Goal: Navigation & Orientation: Find specific page/section

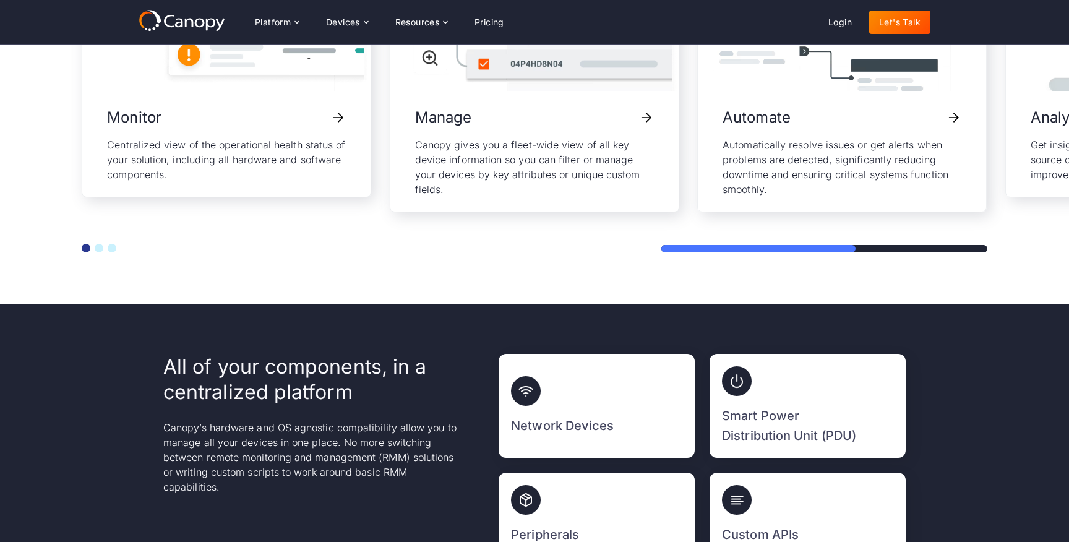
scroll to position [2807, 0]
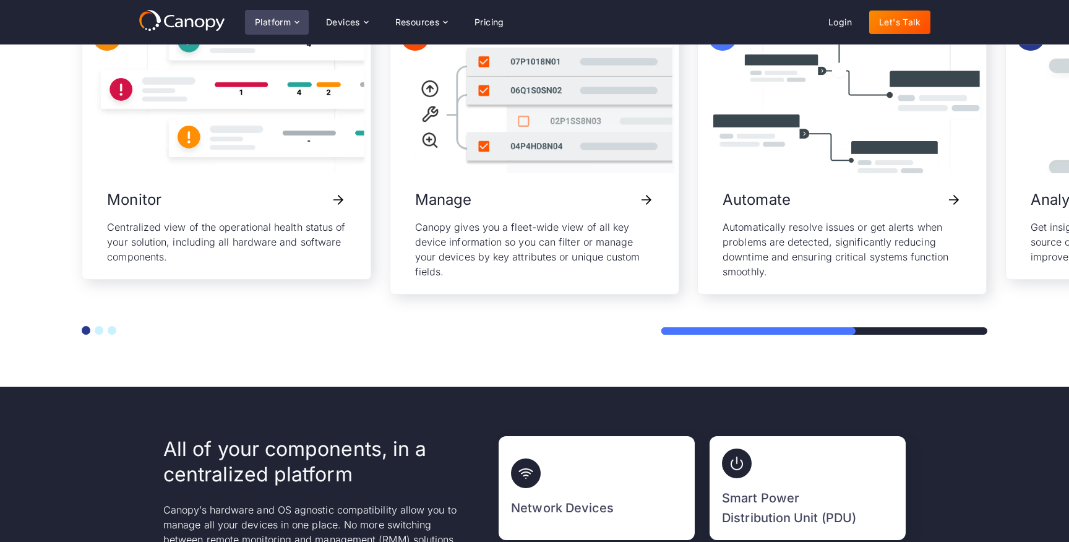
click at [273, 20] on div "Platform" at bounding box center [273, 22] width 36 height 9
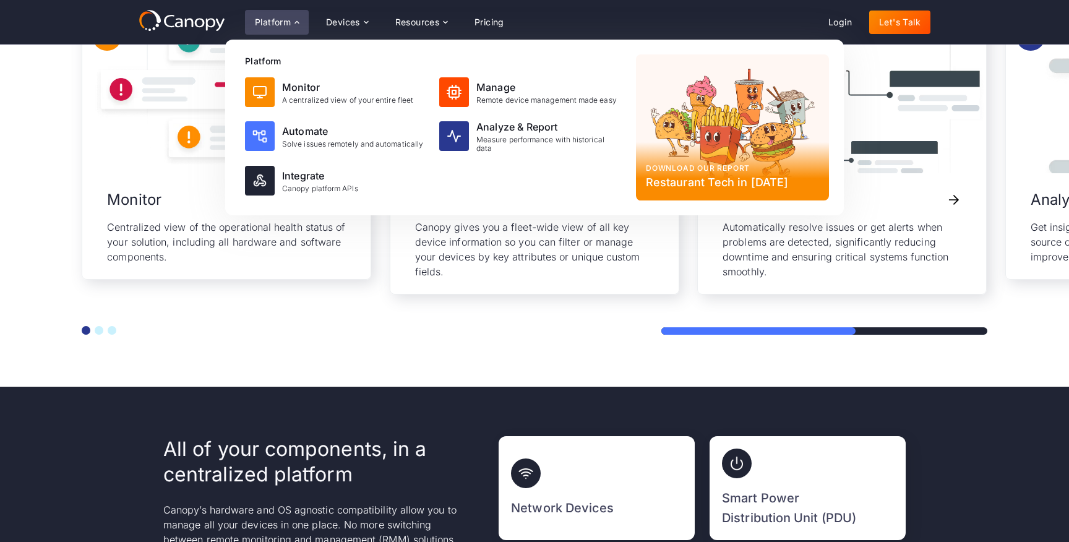
click at [273, 18] on div "Platform" at bounding box center [273, 22] width 36 height 9
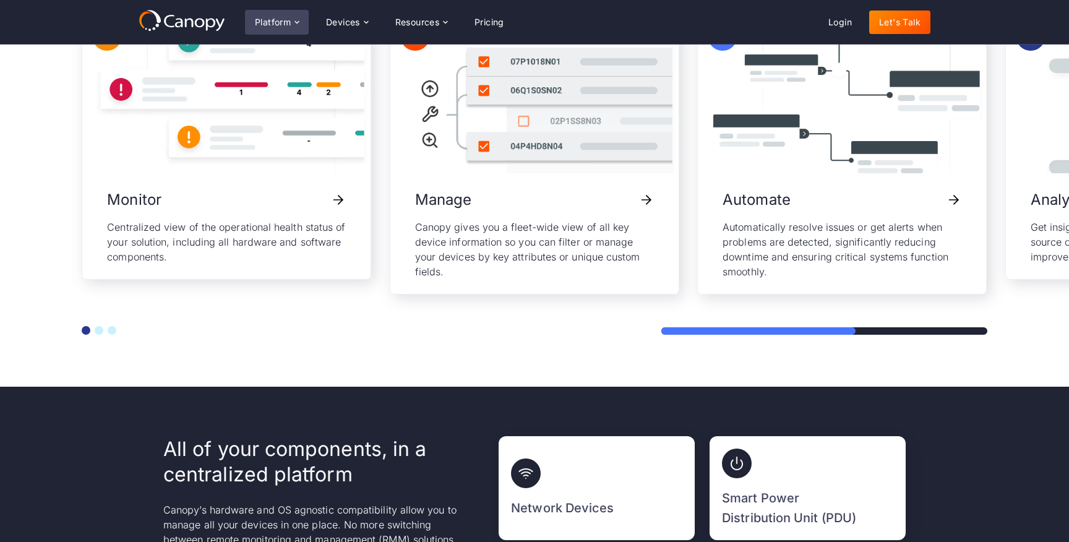
click at [273, 18] on div "Platform" at bounding box center [273, 22] width 36 height 9
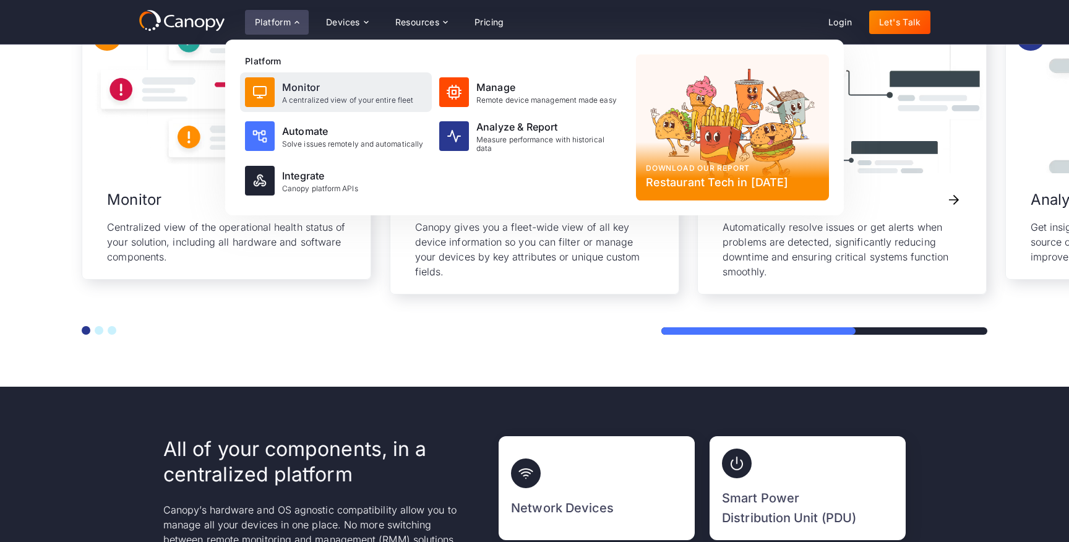
click at [282, 85] on div "Monitor" at bounding box center [347, 87] width 131 height 15
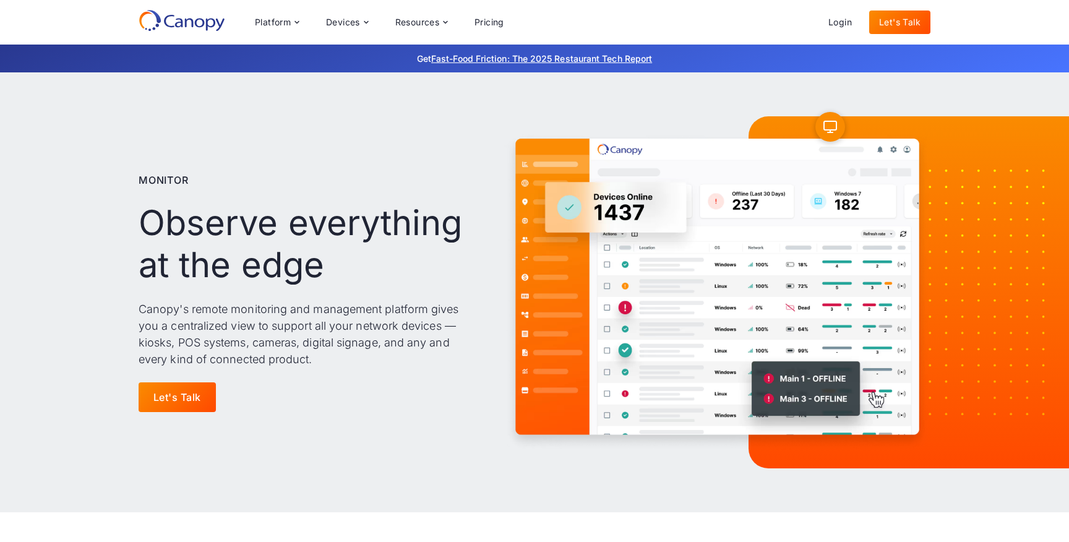
scroll to position [10403, 0]
